Goal: Find specific page/section: Find specific page/section

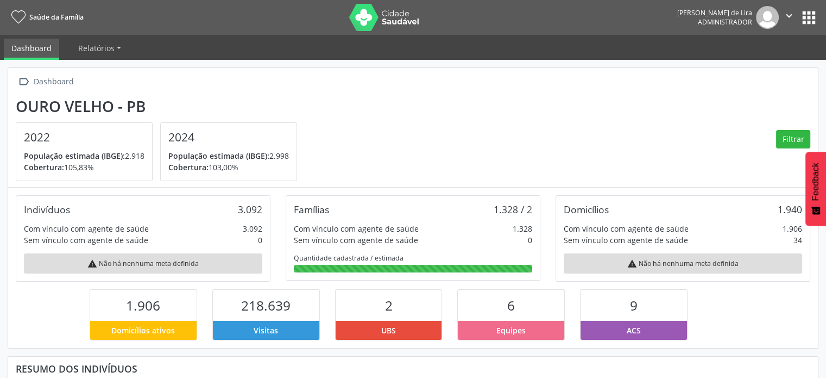
scroll to position [179, 270]
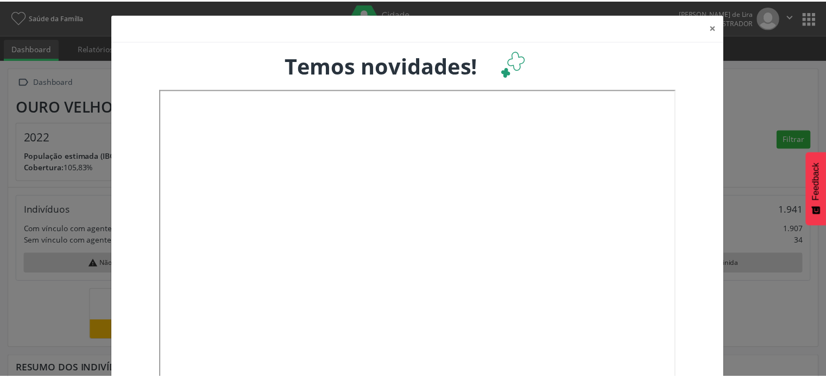
scroll to position [179, 272]
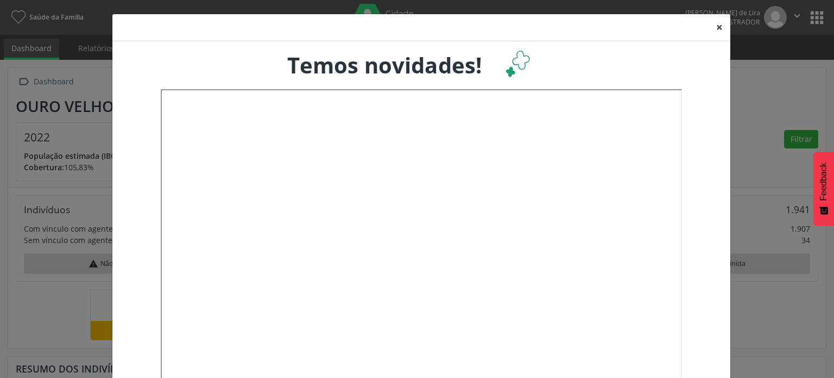
click at [715, 26] on button "×" at bounding box center [720, 27] width 22 height 27
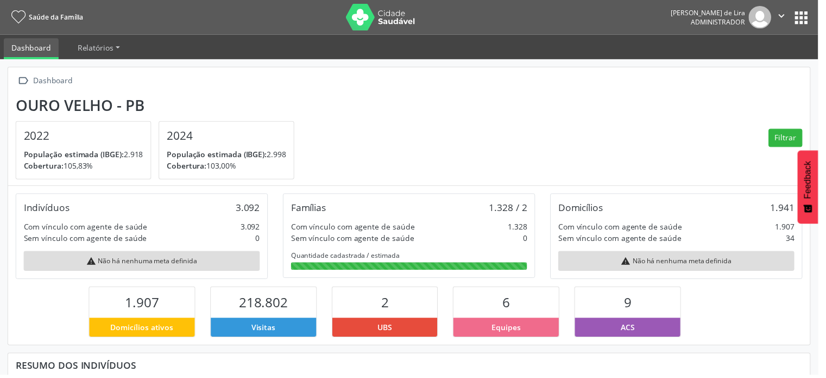
scroll to position [543028, 542938]
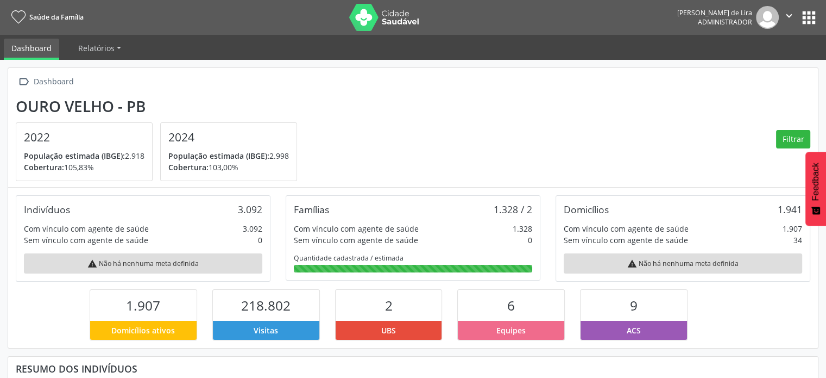
click at [804, 17] on button "apps" at bounding box center [809, 17] width 19 height 19
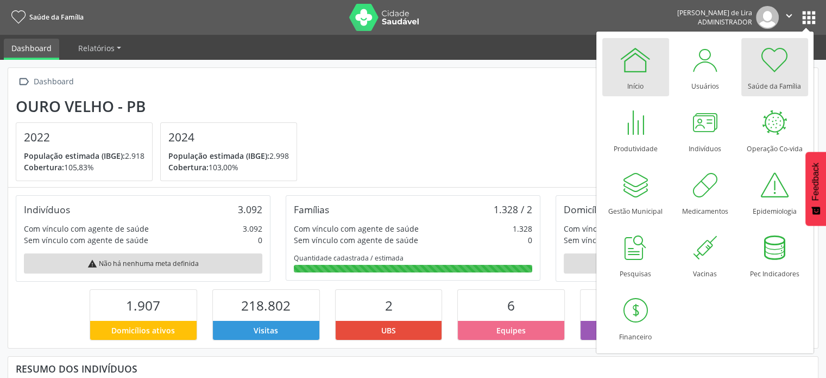
click at [624, 72] on div at bounding box center [635, 59] width 33 height 33
